Goal: Task Accomplishment & Management: Manage account settings

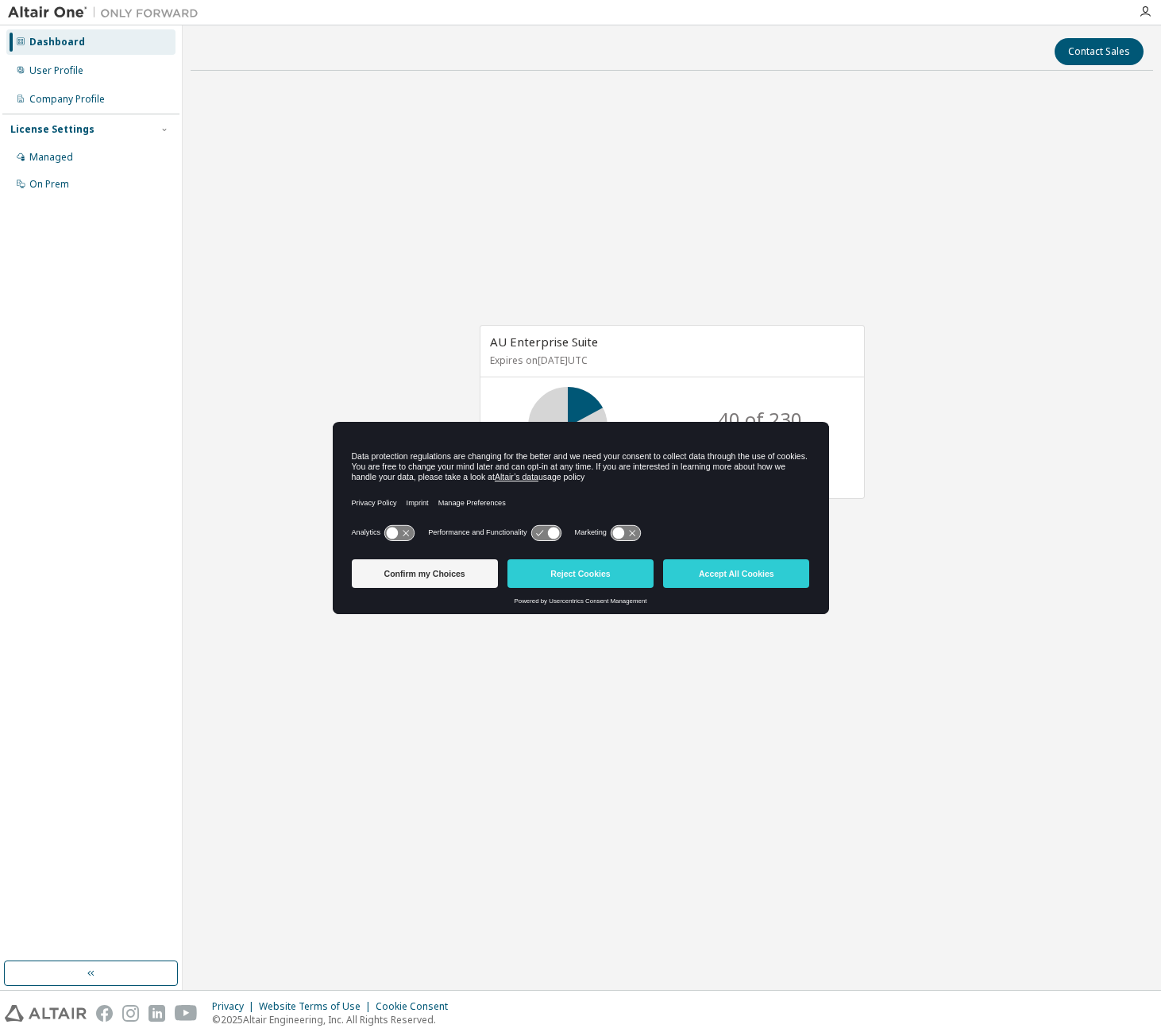
click at [726, 568] on button "Accept All Cookies" at bounding box center [736, 574] width 146 height 29
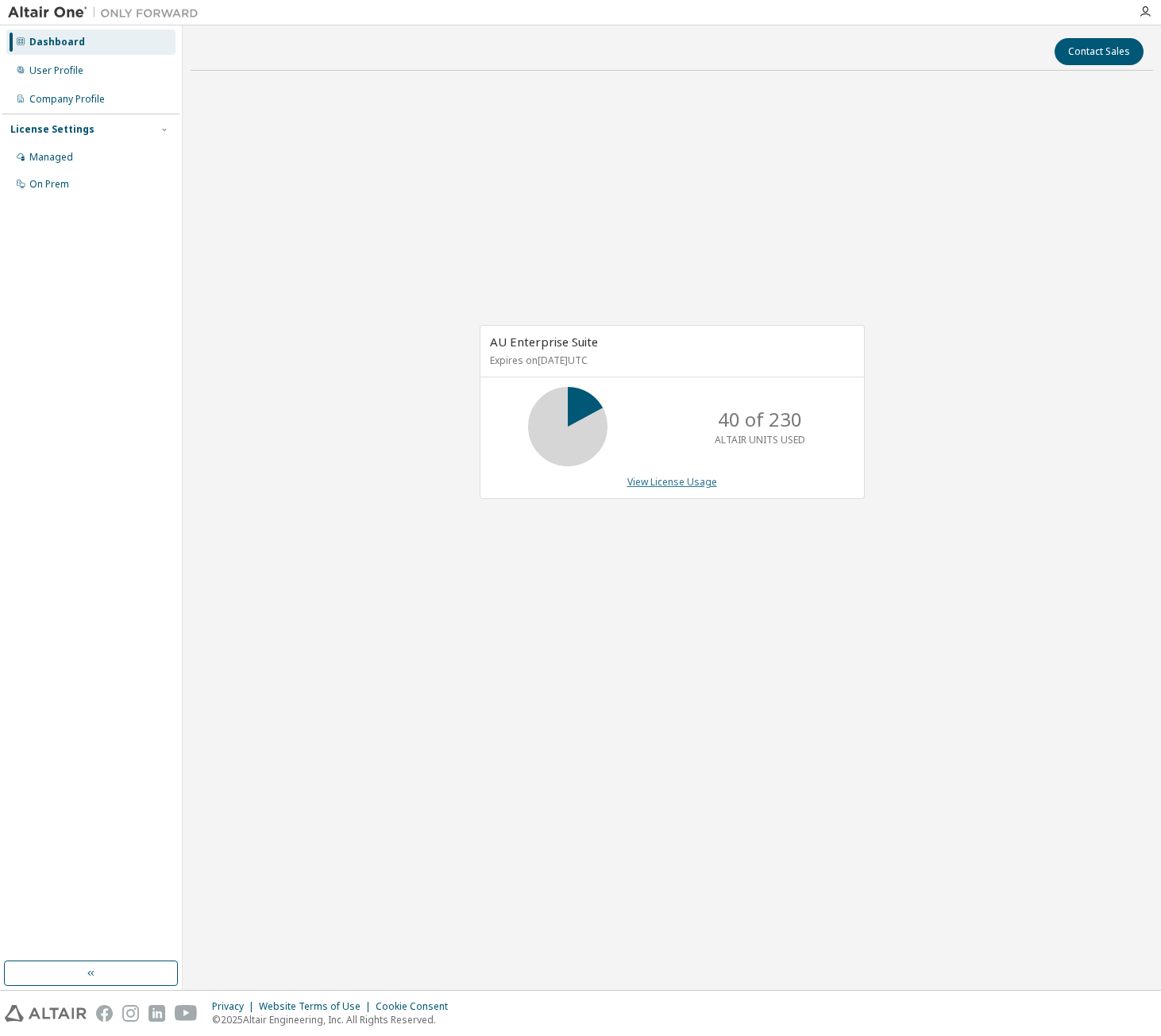
click at [678, 484] on link "View License Usage" at bounding box center [673, 482] width 90 height 13
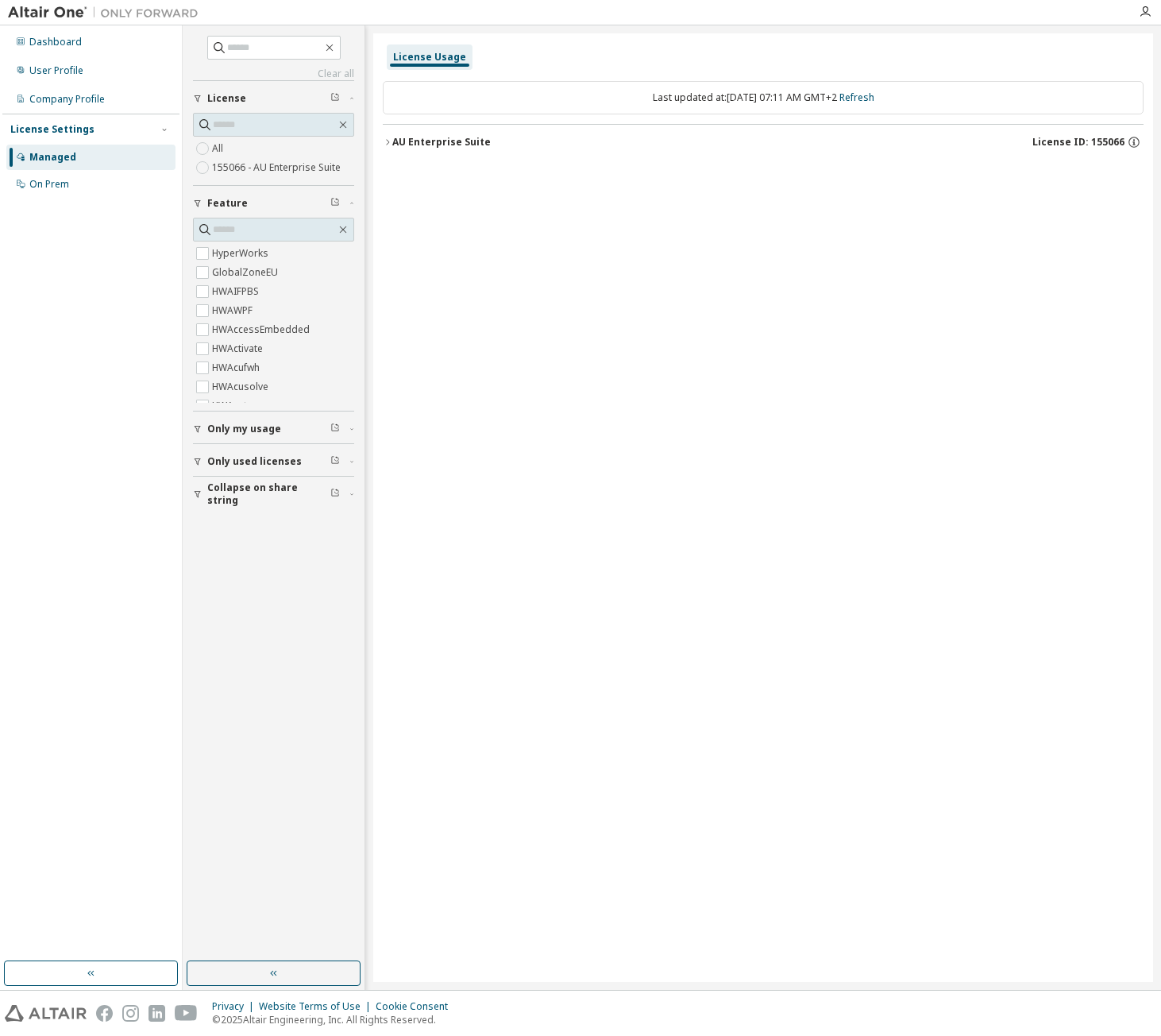
click at [383, 143] on icon "button" at bounding box center [388, 143] width 10 height 10
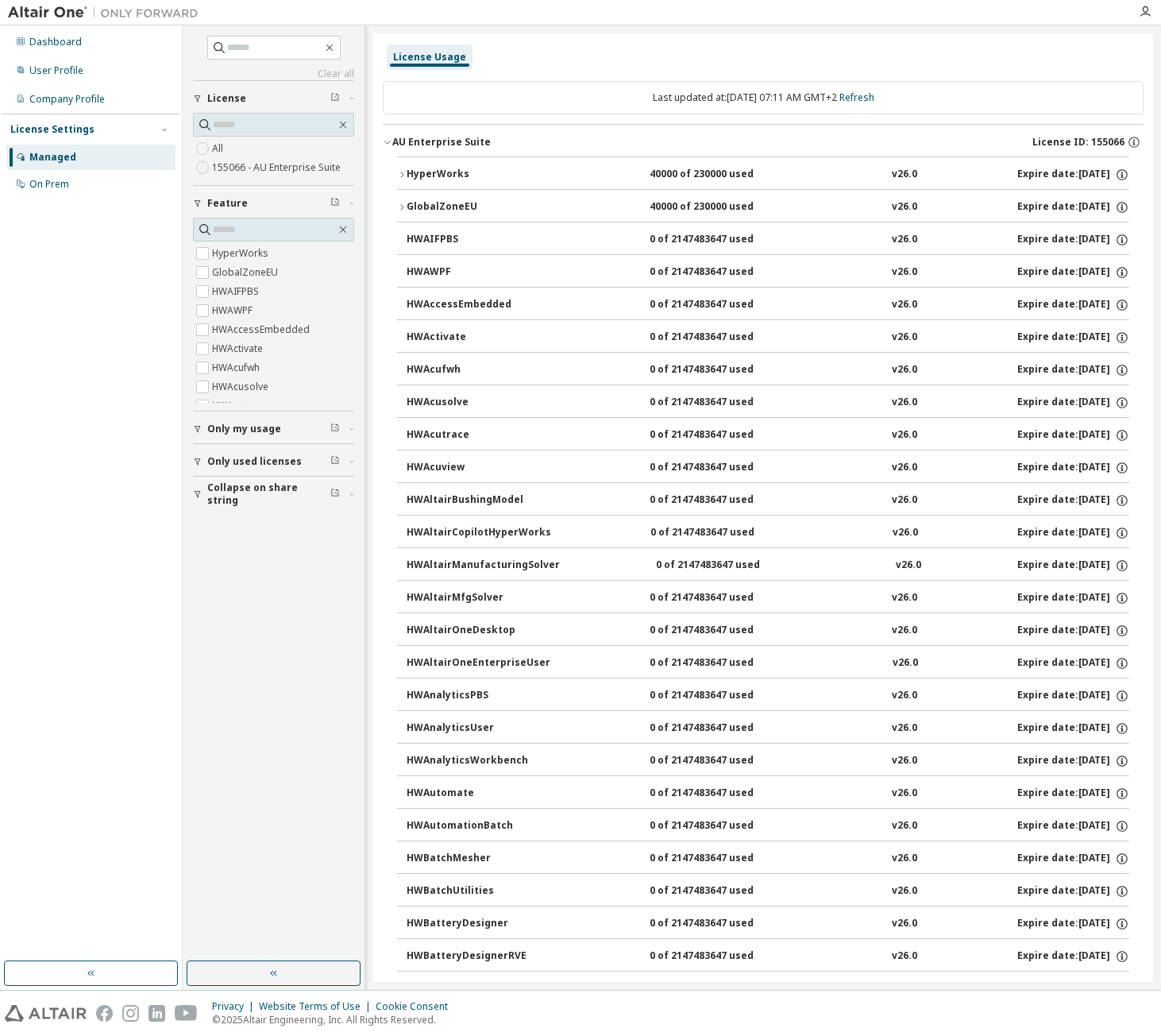
click at [383, 143] on icon "button" at bounding box center [388, 143] width 10 height 10
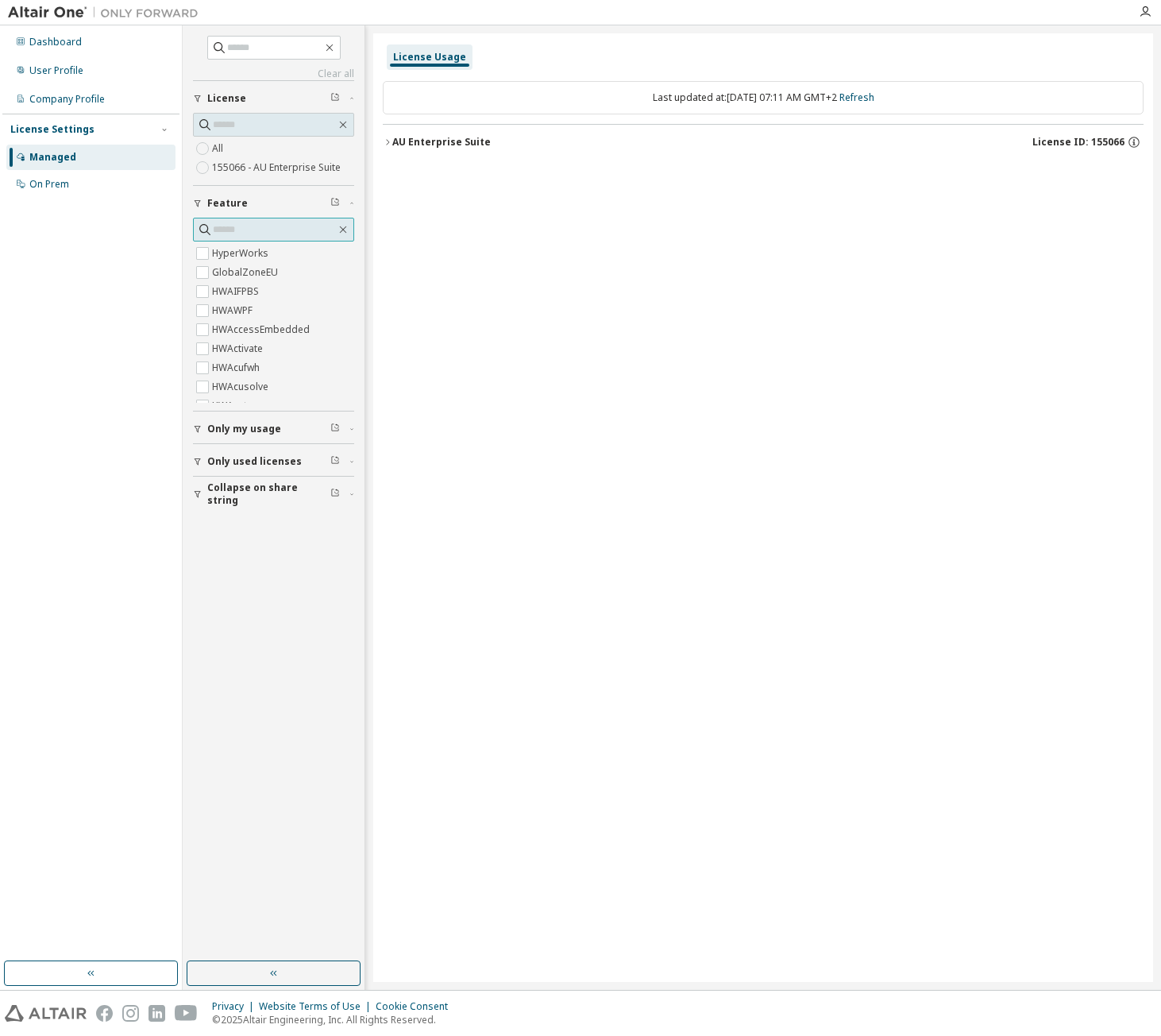
click at [269, 232] on input "text" at bounding box center [274, 230] width 123 height 16
type input "****"
click at [221, 437] on button "Only my usage" at bounding box center [274, 429] width 161 height 35
click at [255, 170] on label "155066 - AU Enterprise Suite" at bounding box center [279, 168] width 132 height 19
click at [405, 143] on div "AU Enterprise Suite" at bounding box center [441, 142] width 99 height 12
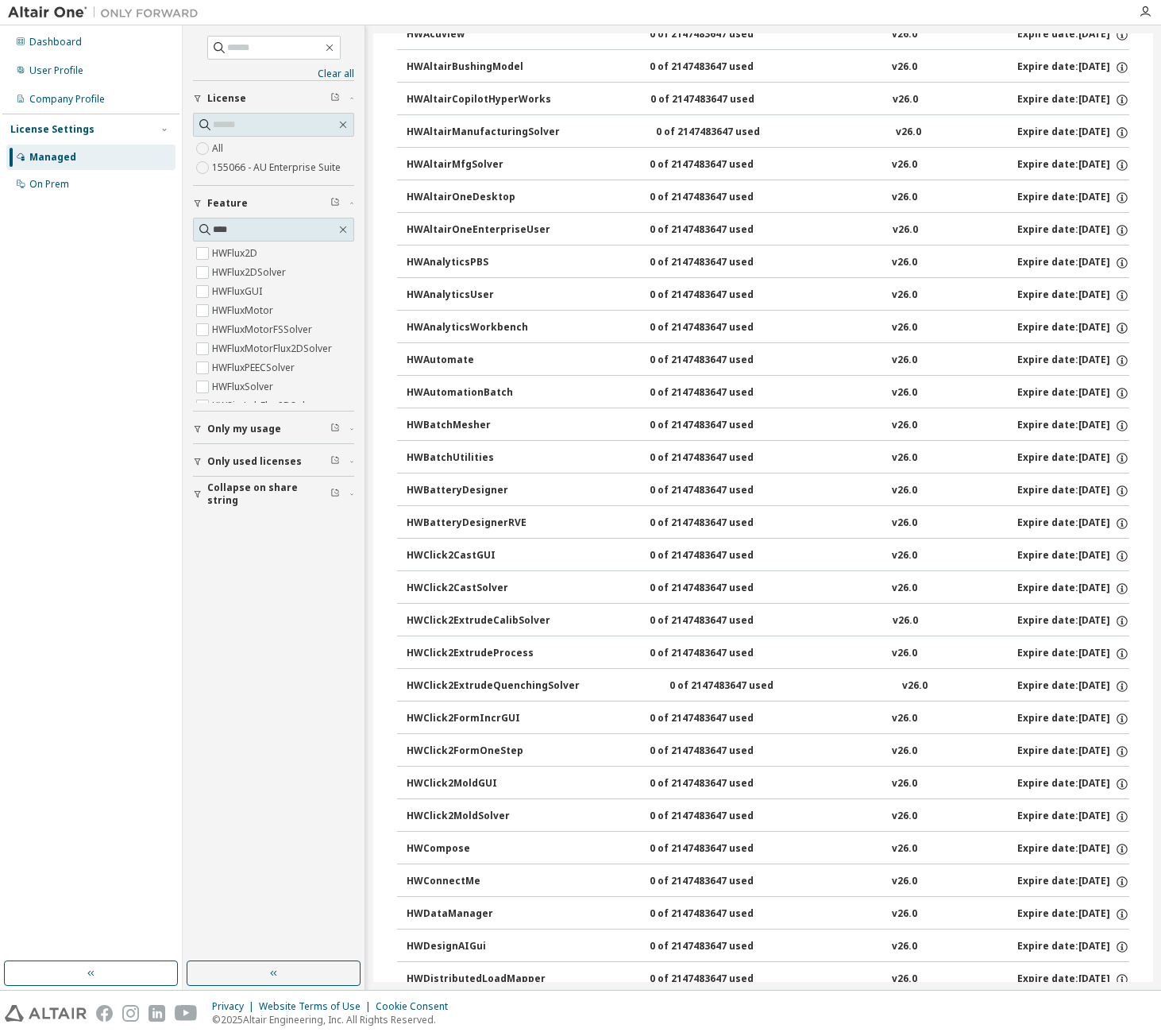
scroll to position [556, 0]
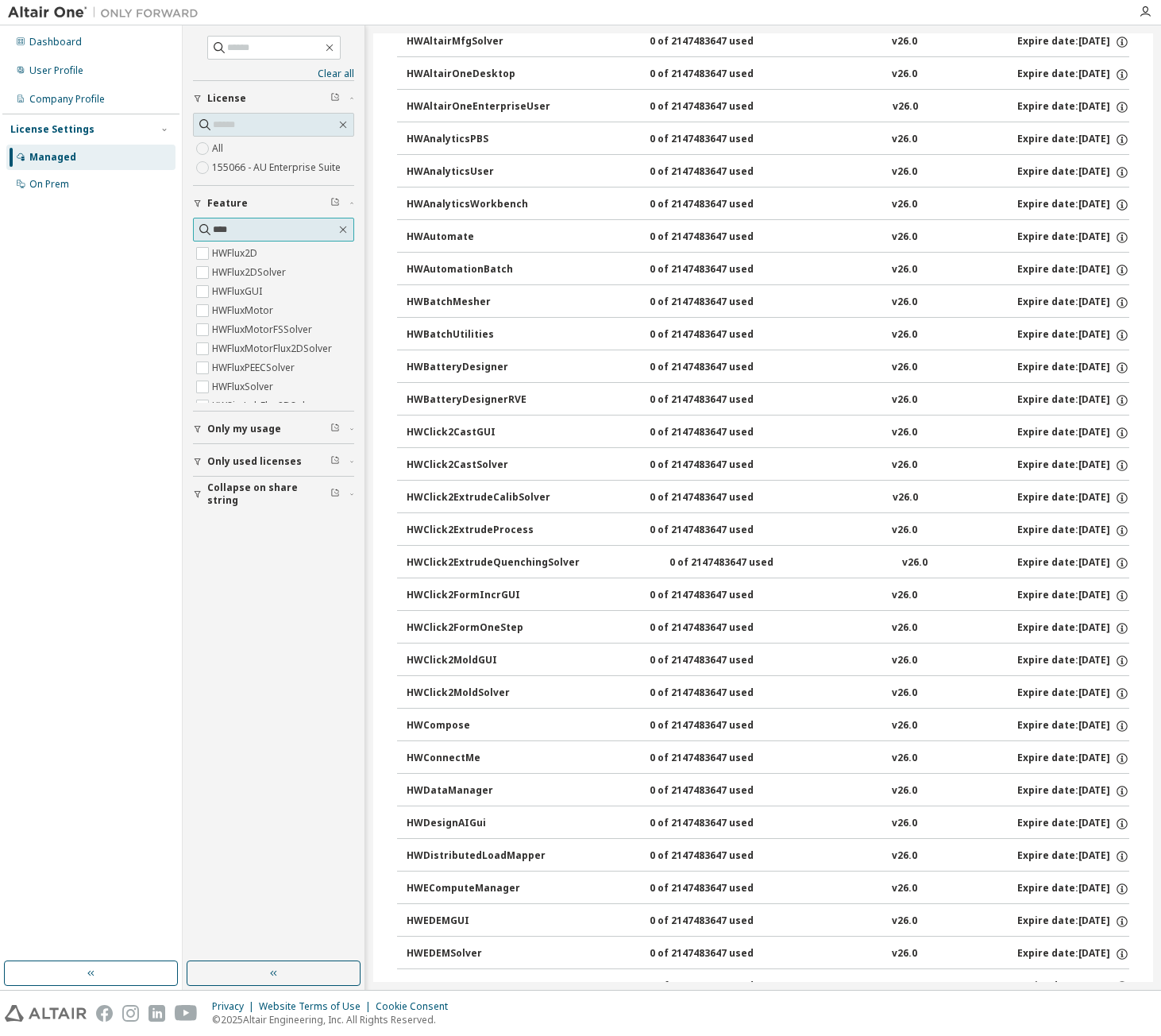
click at [257, 235] on input "****" at bounding box center [274, 230] width 123 height 16
click at [242, 255] on label "HWFlux2D" at bounding box center [236, 254] width 49 height 19
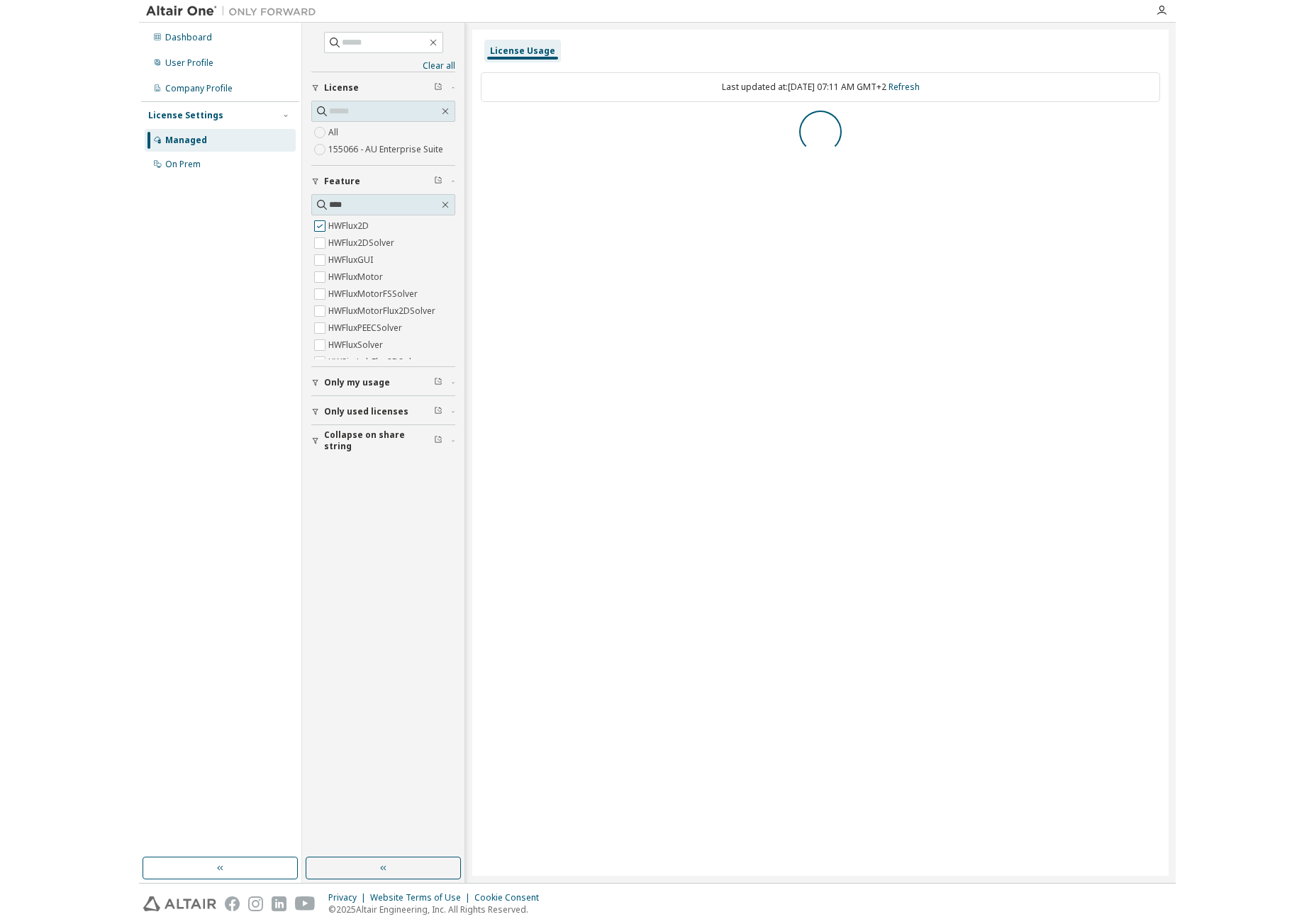
scroll to position [0, 0]
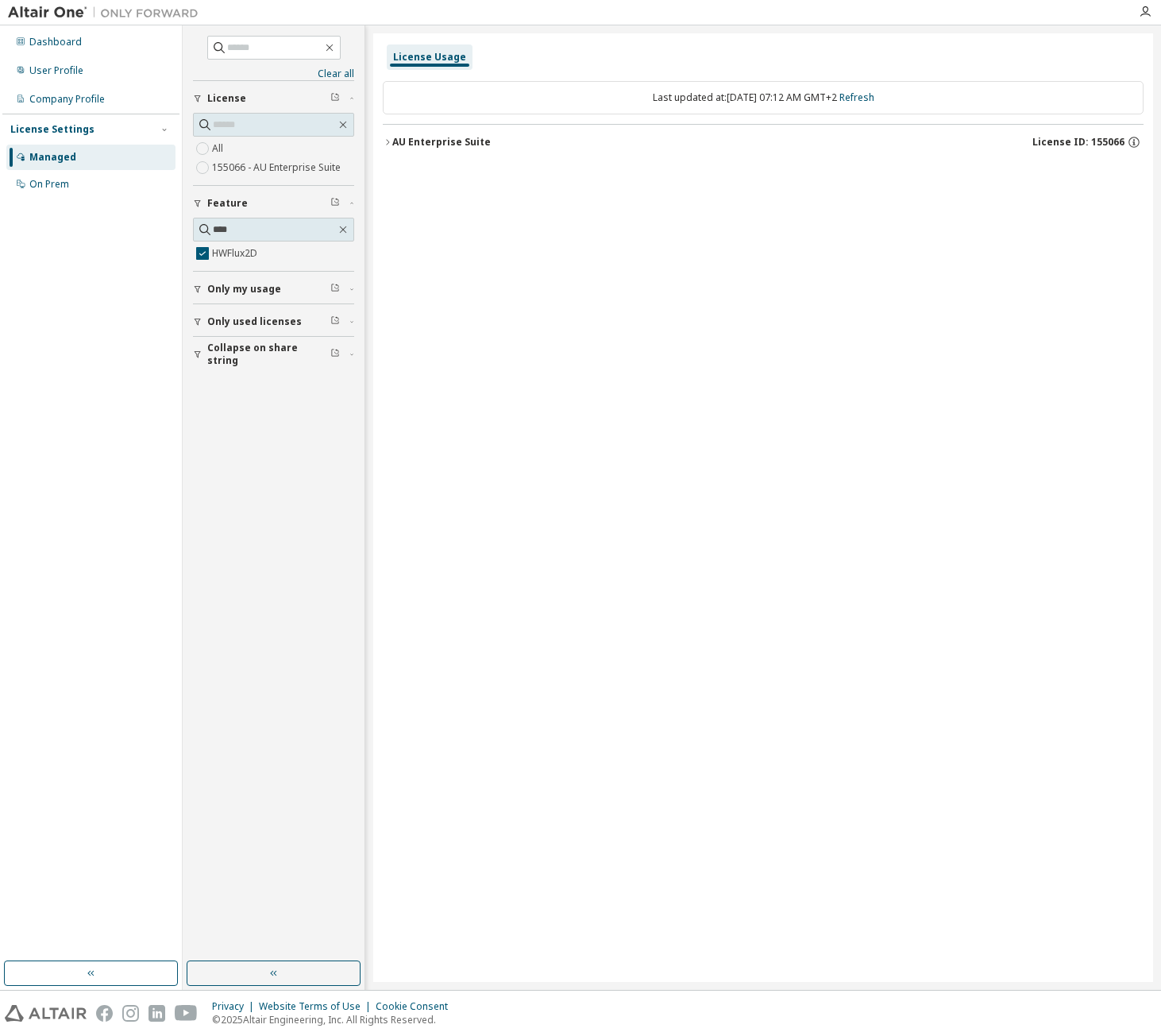
click at [395, 128] on button "AU Enterprise Suite License ID: 155066" at bounding box center [763, 142] width 761 height 35
click at [72, 106] on div "Company Profile" at bounding box center [91, 99] width 169 height 26
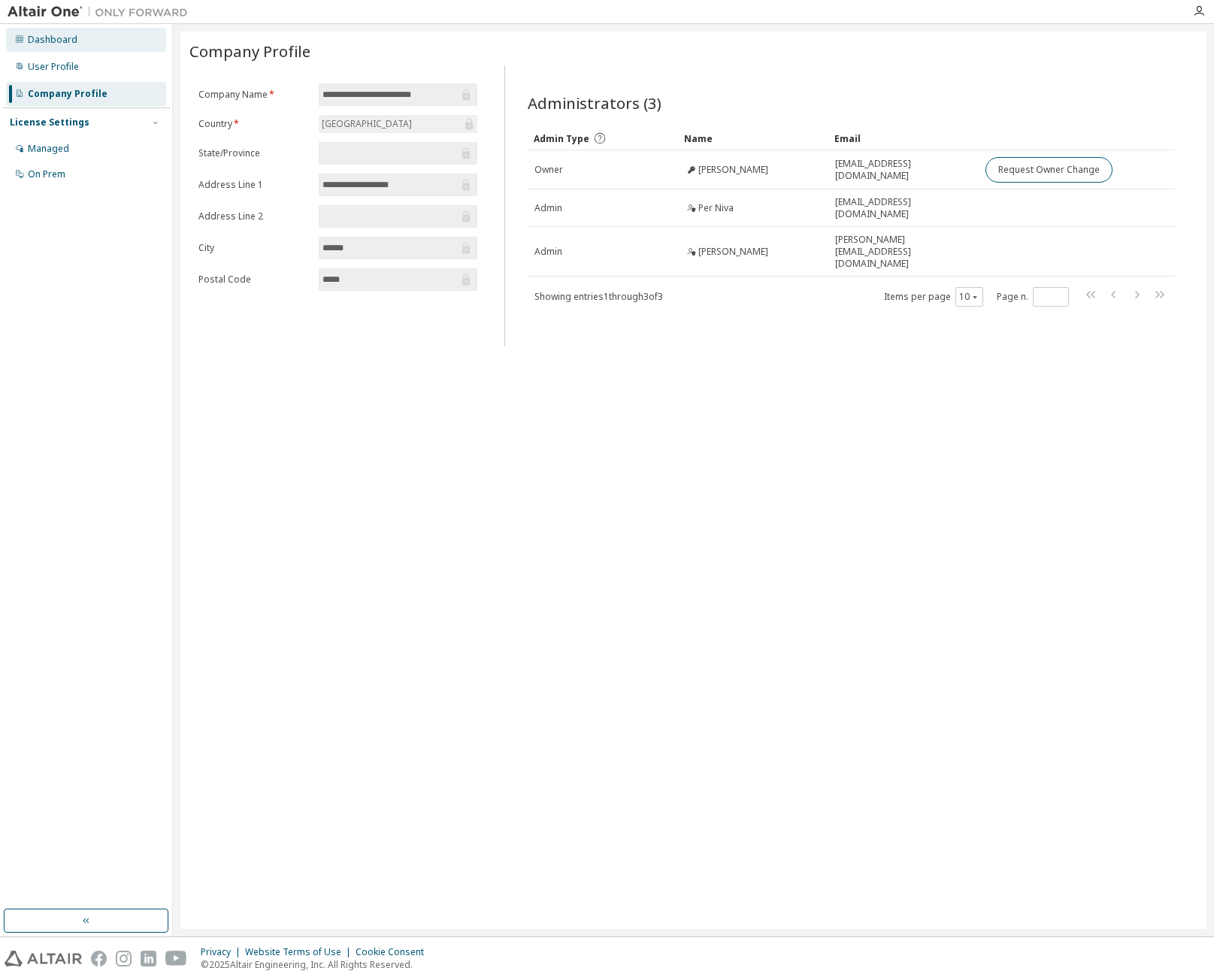
click at [61, 44] on div "Dashboard" at bounding box center [53, 39] width 50 height 12
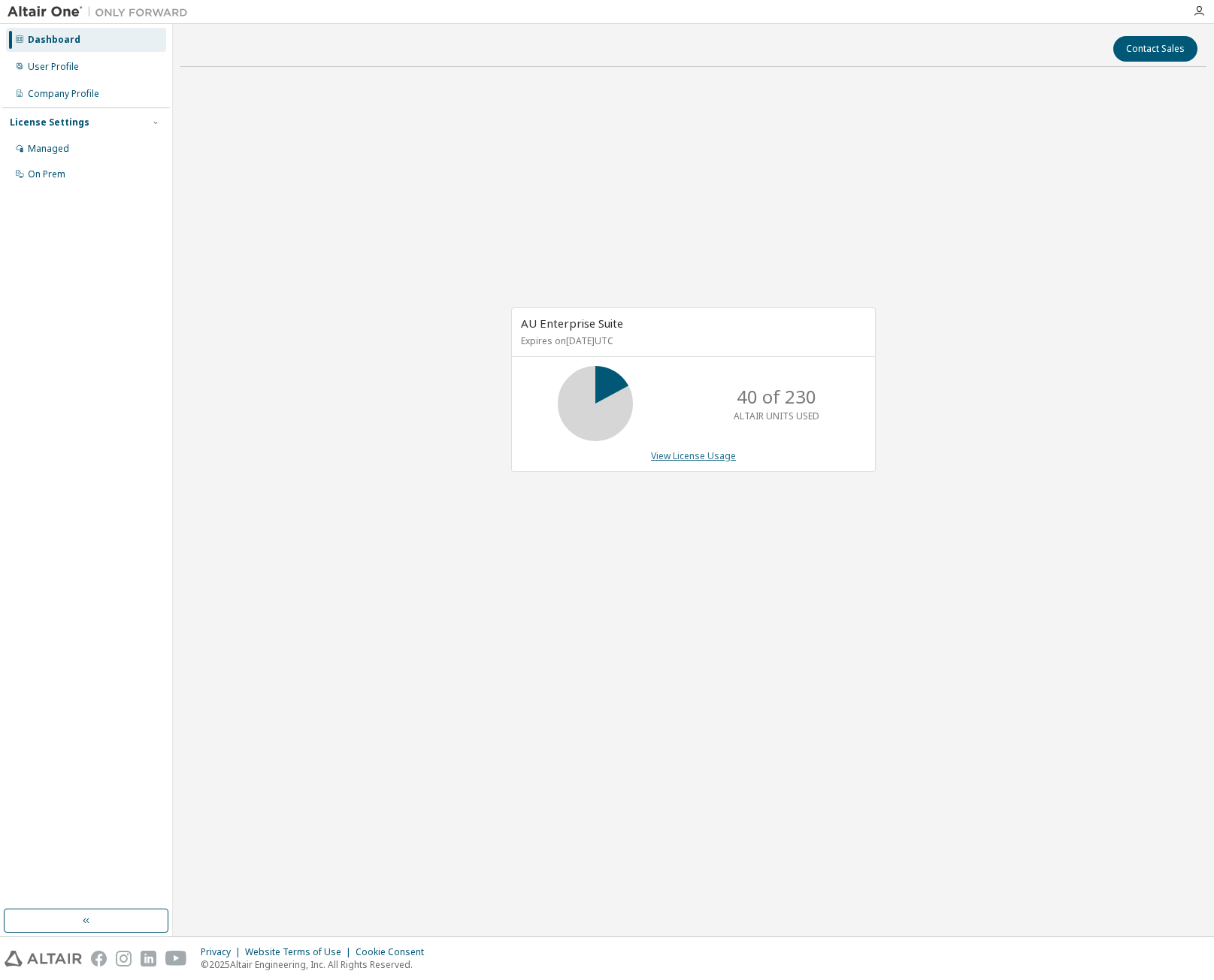
click at [727, 456] on link "View License Usage" at bounding box center [694, 456] width 85 height 13
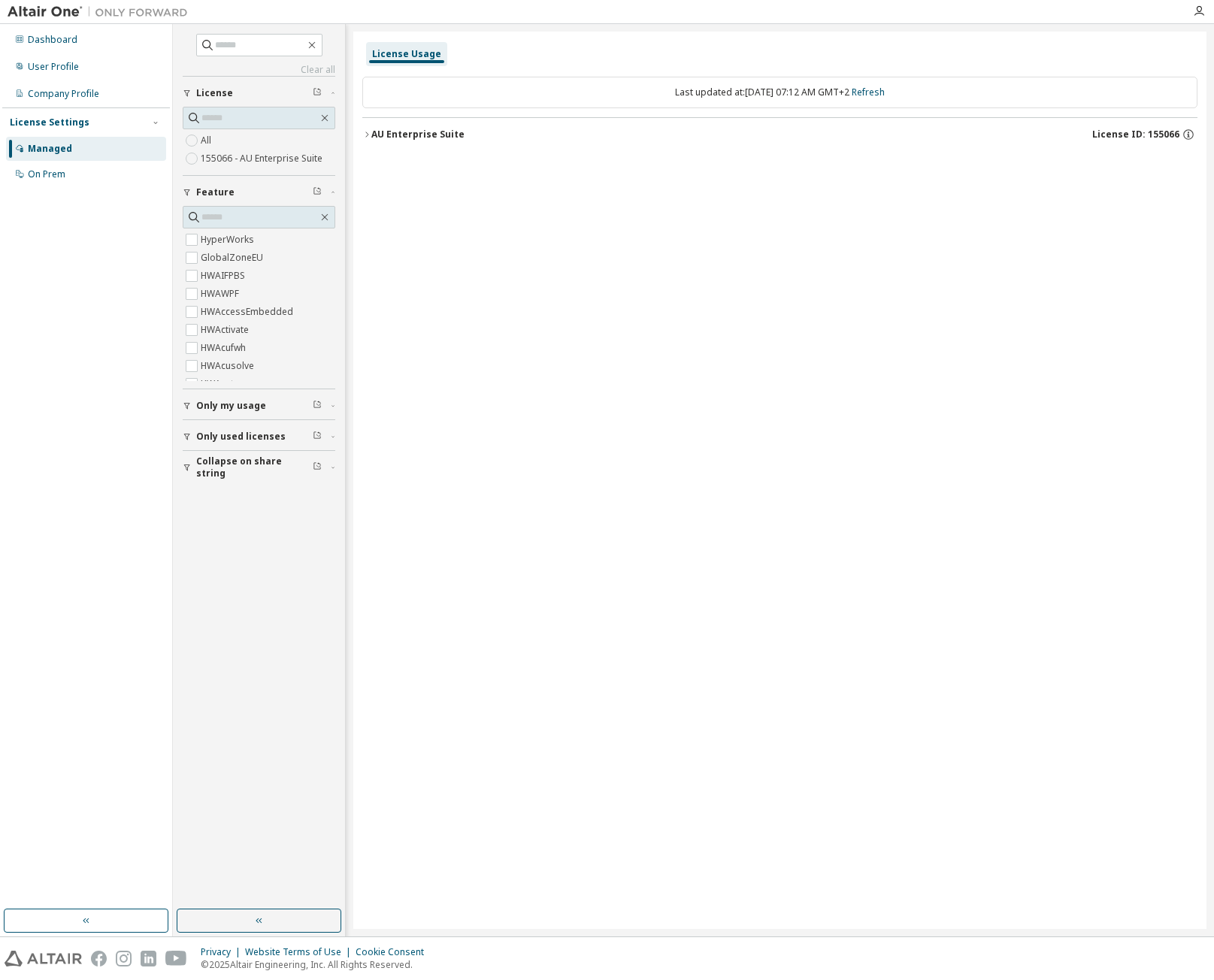
click at [227, 409] on span "Only my usage" at bounding box center [231, 406] width 70 height 12
click at [210, 429] on label "Yes" at bounding box center [210, 428] width 18 height 18
click at [210, 483] on span "Only used licenses" at bounding box center [241, 480] width 90 height 12
click at [212, 553] on span "Collapse on share string" at bounding box center [255, 554] width 117 height 24
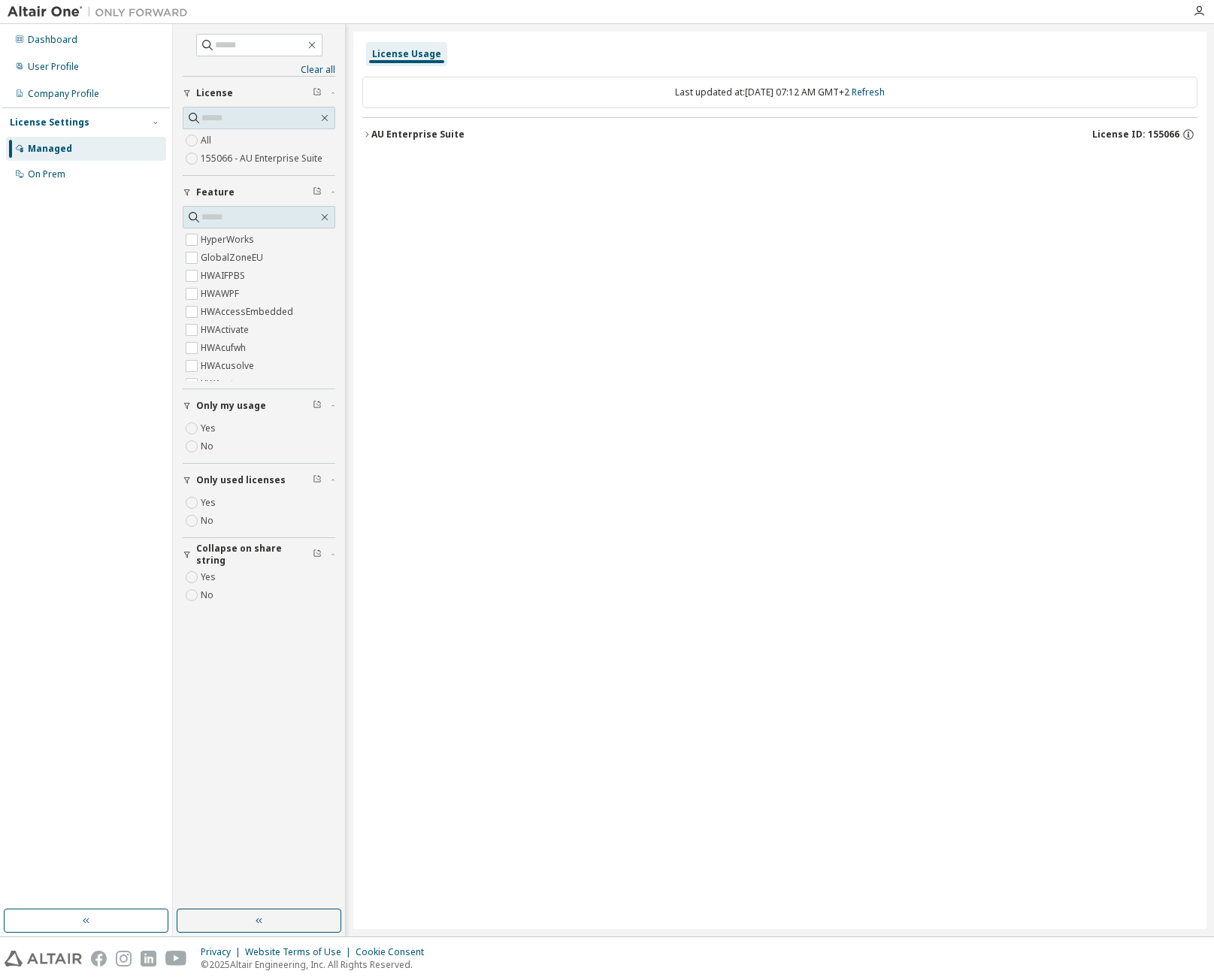
click at [109, 488] on div "Dashboard User Profile Company Profile License Settings Managed On Prem" at bounding box center [85, 466] width 168 height 881
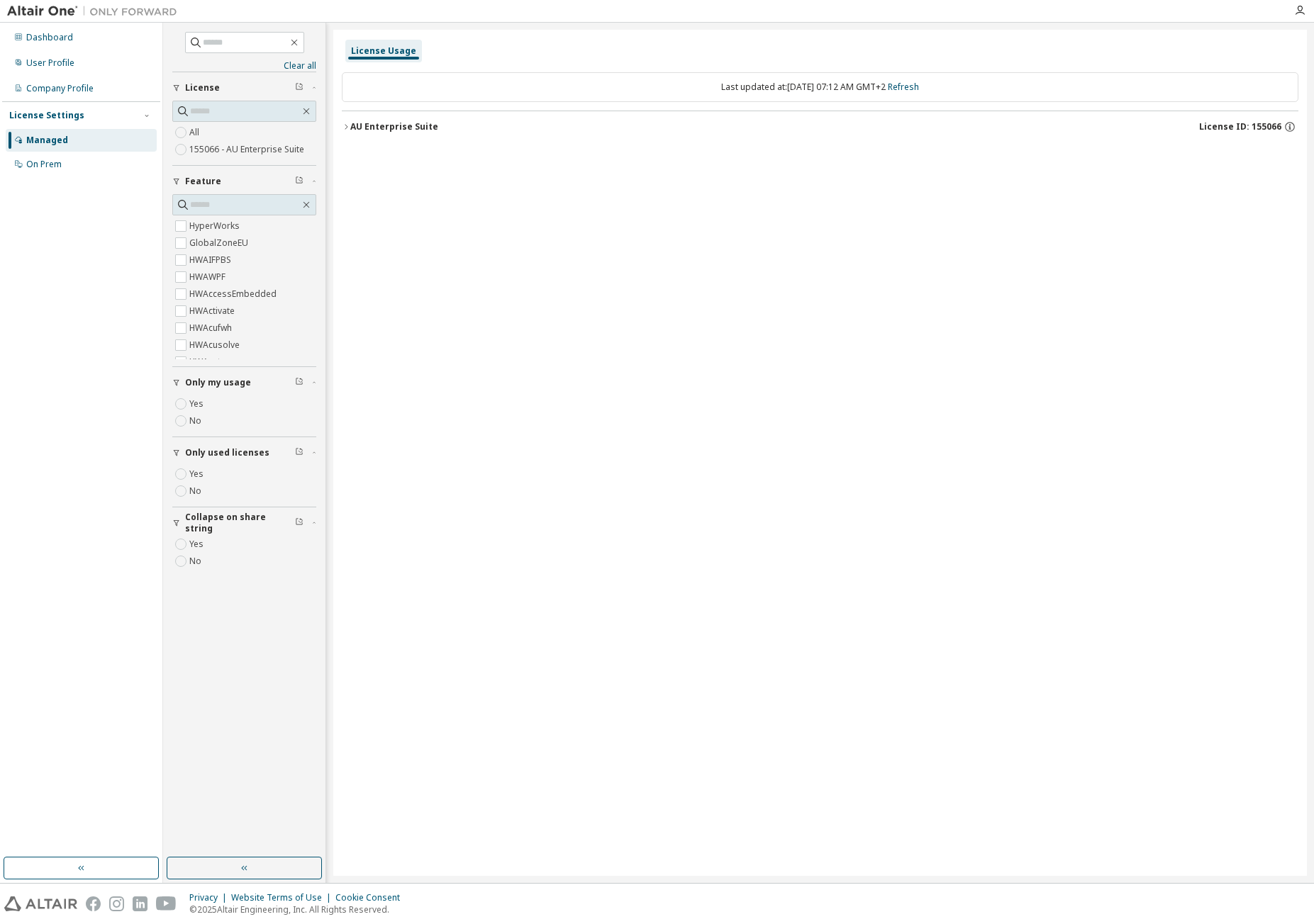
click at [46, 139] on div "Managed" at bounding box center [47, 140] width 42 height 11
click at [50, 143] on div "Managed" at bounding box center [47, 140] width 42 height 11
click at [366, 122] on div "AU Enterprise Suite" at bounding box center [394, 126] width 88 height 11
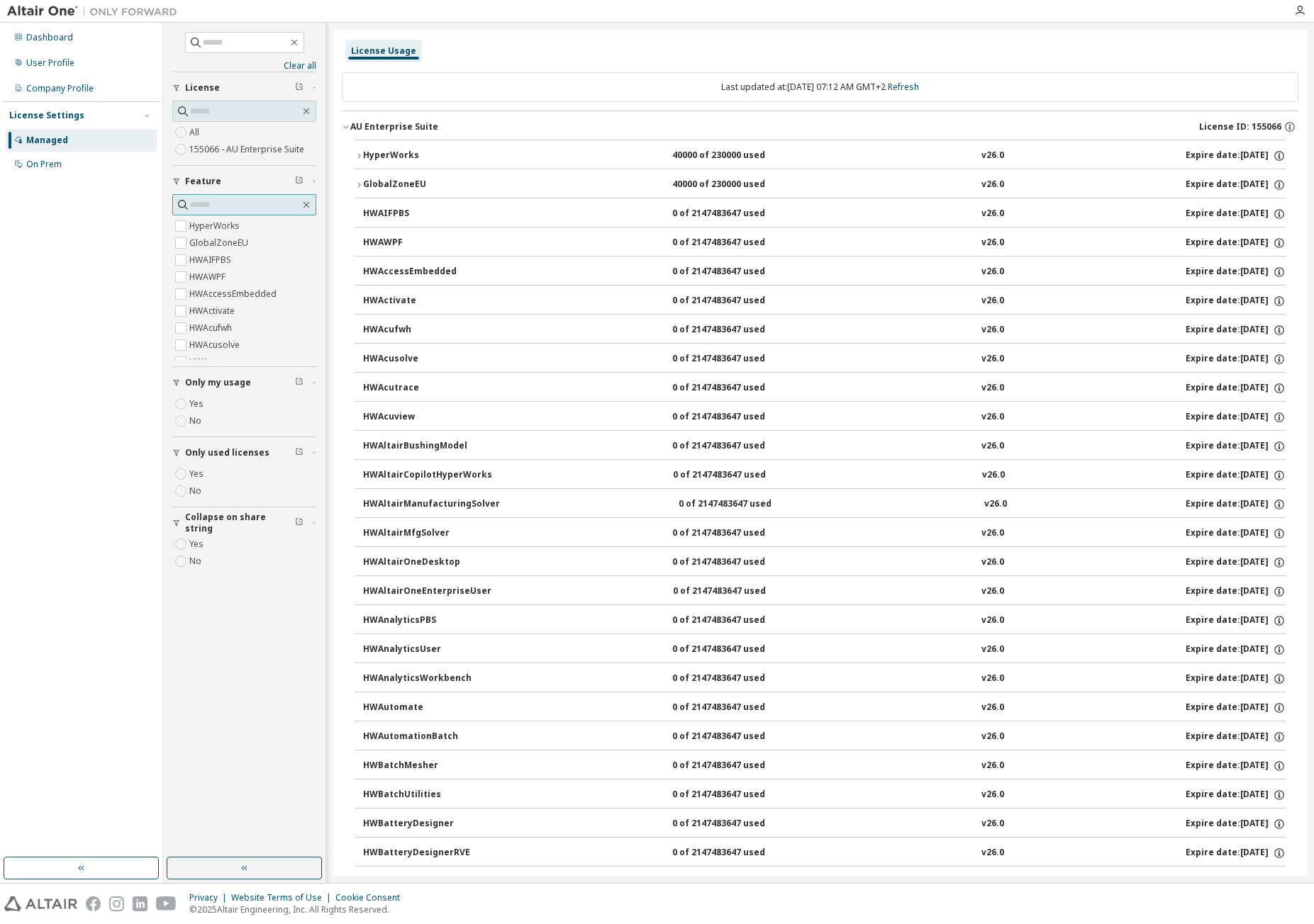
click at [213, 202] on input "text" at bounding box center [244, 205] width 110 height 15
type input "****"
click at [214, 223] on label "HWFlux2D" at bounding box center [211, 226] width 44 height 17
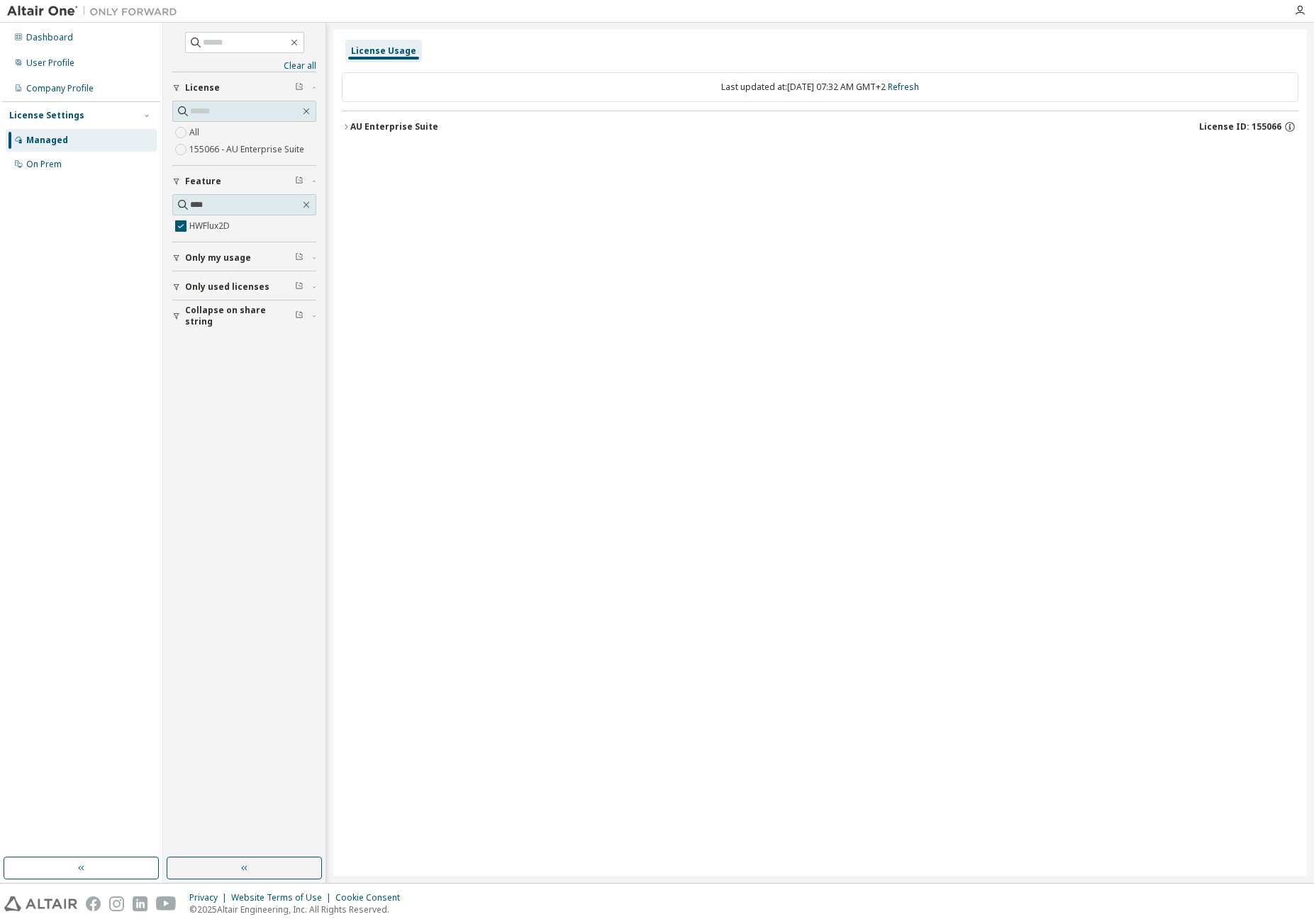
click at [390, 131] on div "AU Enterprise Suite" at bounding box center [394, 126] width 88 height 11
click at [388, 156] on div "HWFlux2D" at bounding box center [426, 155] width 127 height 13
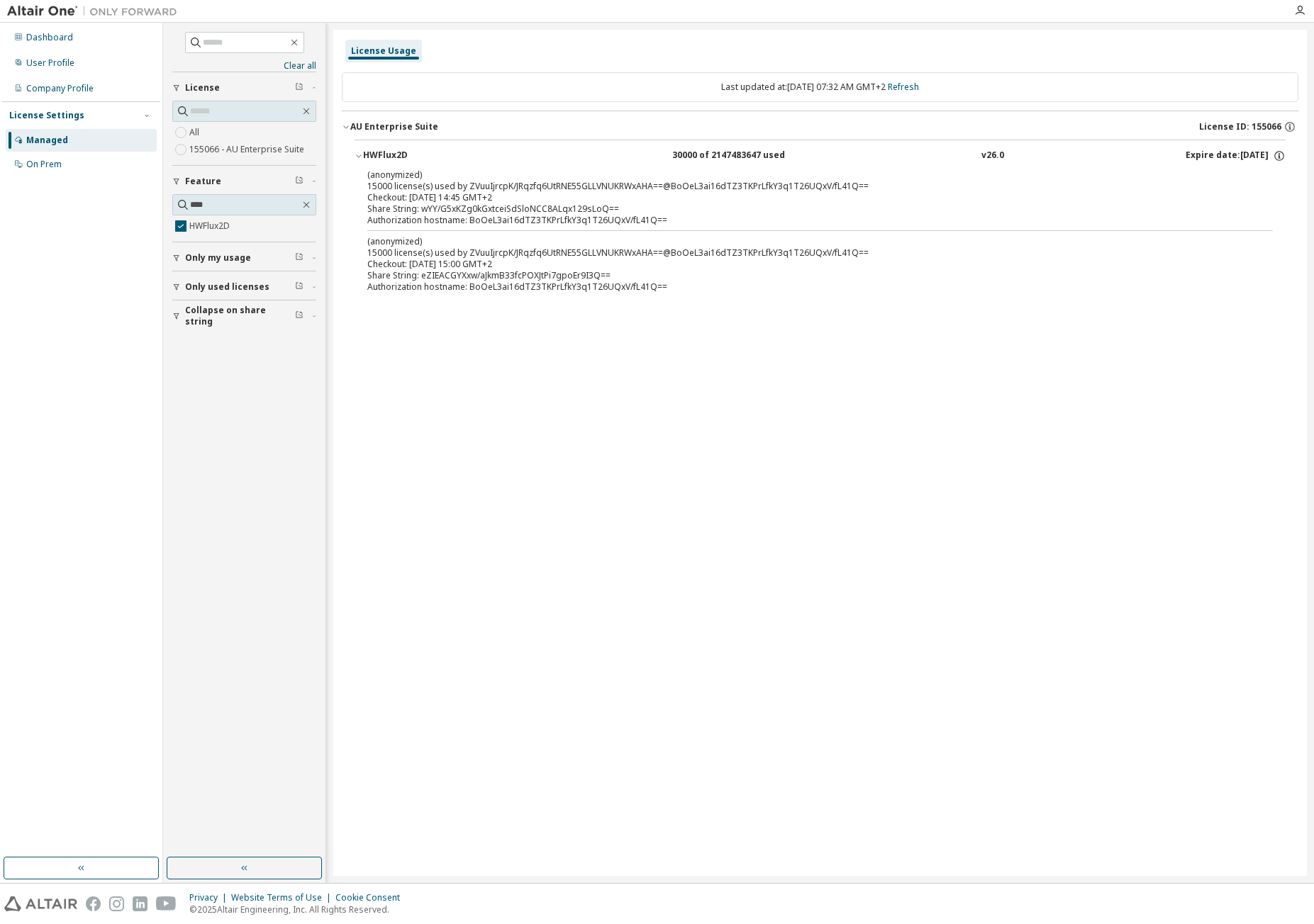
click at [549, 392] on div "License Usage Last updated at: Tue 2025-10-07 07:32 AM GMT+2 Refresh AU Enterpr…" at bounding box center [819, 453] width 973 height 846
click at [548, 387] on div "License Usage Last updated at: Tue 2025-10-07 07:32 AM GMT+2 Refresh AU Enterpr…" at bounding box center [819, 453] width 973 height 846
click at [220, 292] on span "Only used licenses" at bounding box center [227, 286] width 85 height 11
